Goal: Check status: Check status

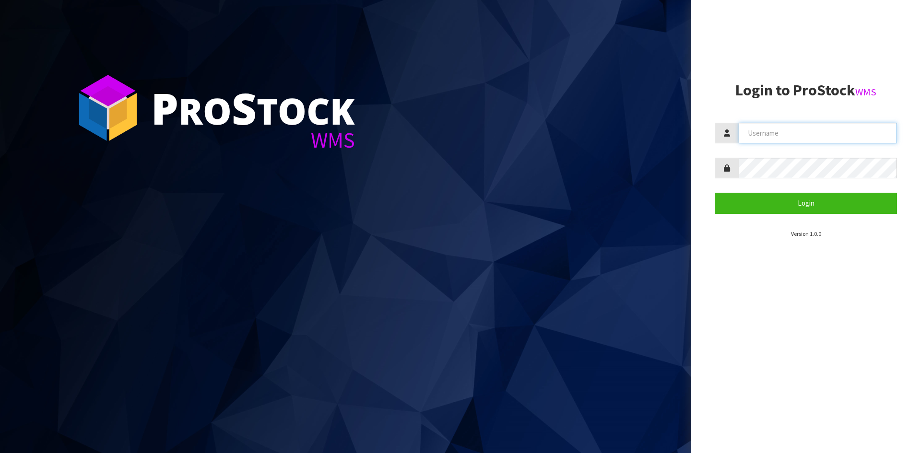
click at [775, 140] on input "text" at bounding box center [818, 133] width 158 height 21
type input "[EMAIL_ADDRESS][DOMAIN_NAME]"
click at [715, 193] on button "Login" at bounding box center [806, 203] width 182 height 21
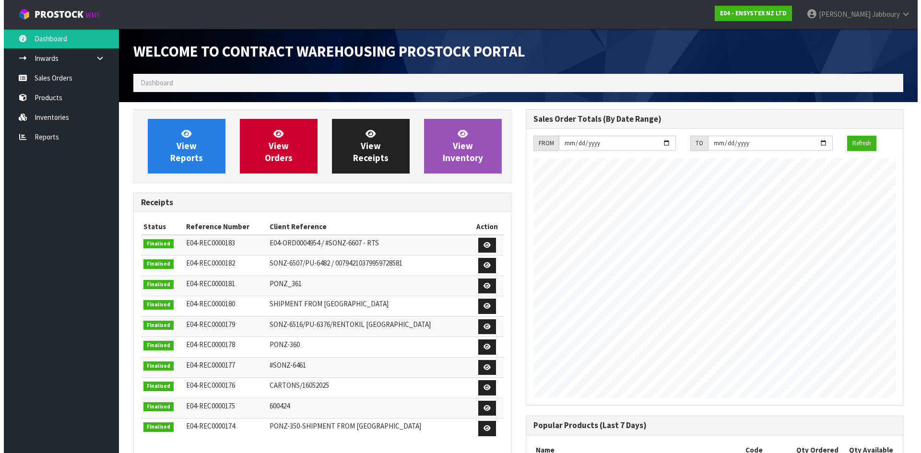
scroll to position [532, 392]
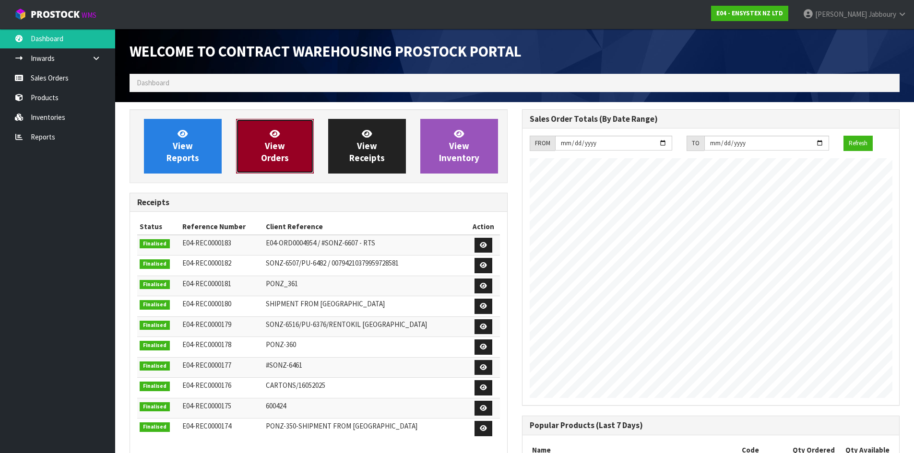
click at [294, 154] on link "View Orders" at bounding box center [275, 146] width 78 height 55
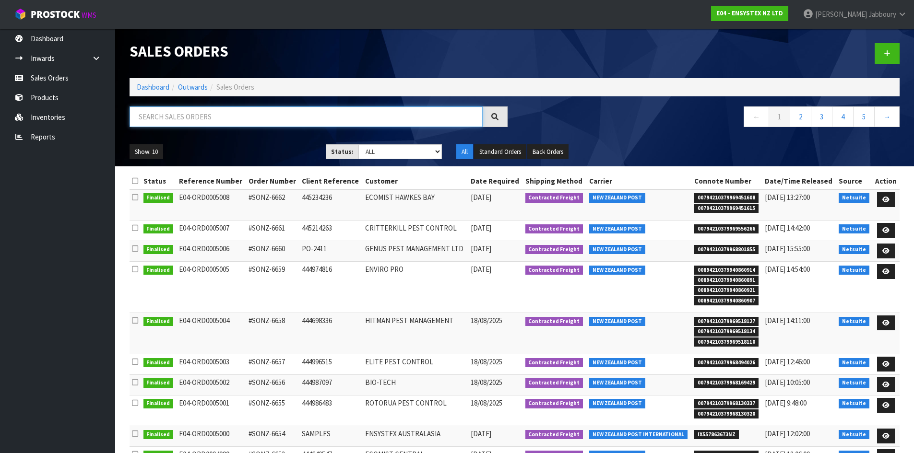
click at [293, 119] on input "text" at bounding box center [305, 116] width 353 height 21
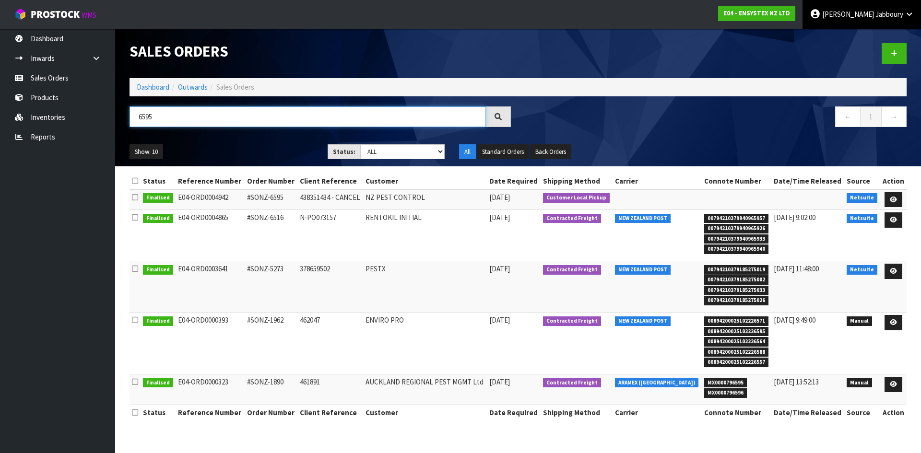
type input "6595"
drag, startPoint x: 846, startPoint y: 399, endPoint x: 837, endPoint y: 404, distance: 10.1
click at [846, 399] on td "Manual" at bounding box center [861, 390] width 35 height 31
click at [904, 13] on link "[PERSON_NAME]" at bounding box center [861, 14] width 118 height 29
click at [872, 40] on link "Logout" at bounding box center [883, 38] width 76 height 13
